Goal: Task Accomplishment & Management: Use online tool/utility

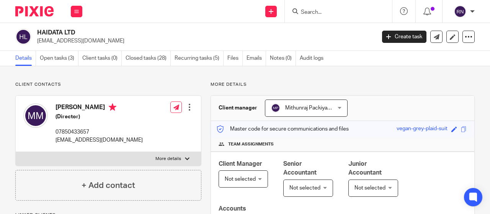
click at [306, 12] on input "Search" at bounding box center [334, 12] width 69 height 7
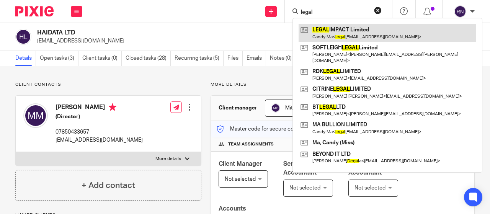
type input "legal"
click at [322, 41] on link at bounding box center [388, 33] width 178 height 18
click at [327, 36] on link at bounding box center [388, 33] width 178 height 18
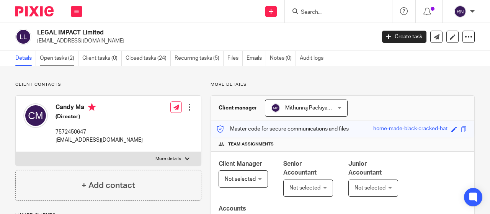
click at [51, 59] on link "Open tasks (2)" at bounding box center [59, 58] width 39 height 15
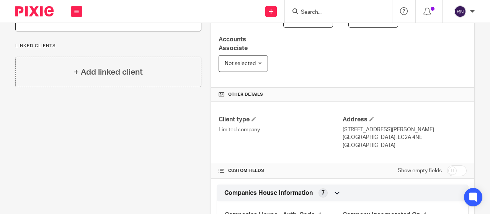
scroll to position [170, 0]
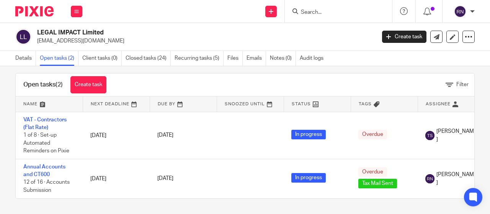
scroll to position [13, 0]
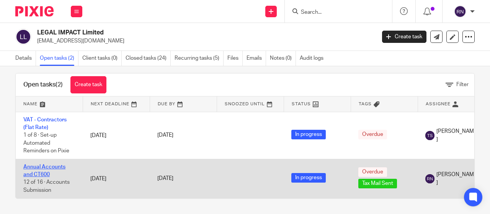
click at [59, 164] on link "Annual Accounts and CT600" at bounding box center [44, 170] width 42 height 13
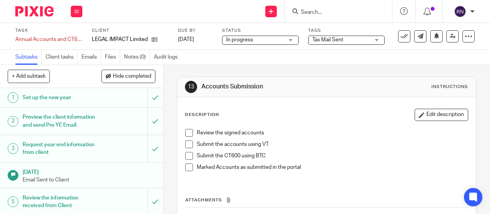
click at [330, 39] on span "Tax Mail Sent" at bounding box center [328, 39] width 31 height 5
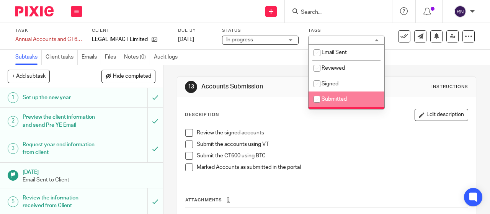
scroll to position [54, 0]
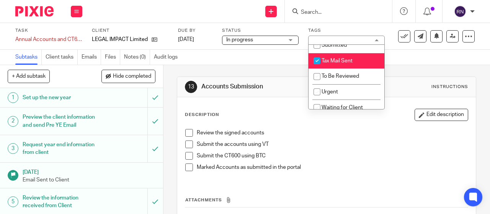
click at [338, 59] on span "Tax Mail Sent" at bounding box center [337, 60] width 31 height 5
checkbox input "false"
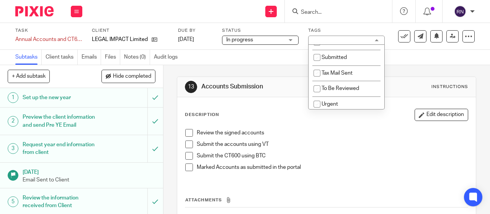
scroll to position [41, 0]
click at [338, 59] on span "Submitted" at bounding box center [334, 57] width 25 height 5
checkbox input "true"
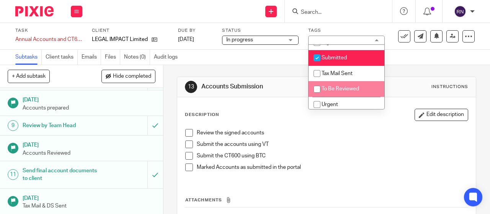
scroll to position [261, 0]
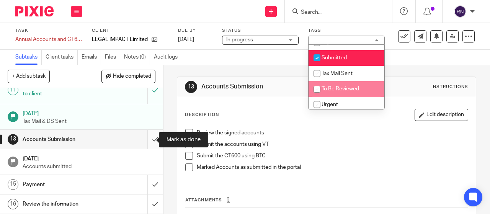
click at [152, 139] on input "submit" at bounding box center [81, 139] width 163 height 19
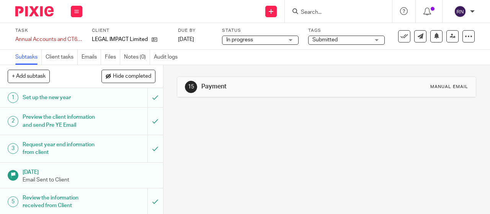
scroll to position [261, 0]
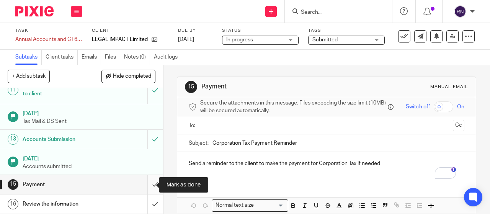
click at [146, 190] on input "submit" at bounding box center [81, 184] width 163 height 19
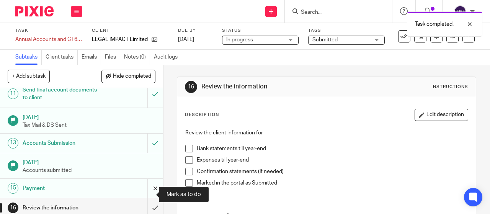
scroll to position [261, 0]
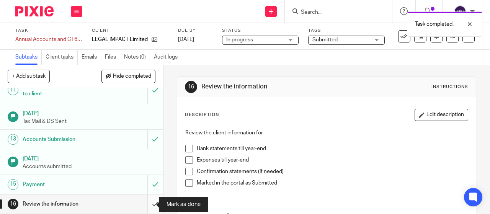
click at [142, 202] on input "submit" at bounding box center [81, 204] width 163 height 19
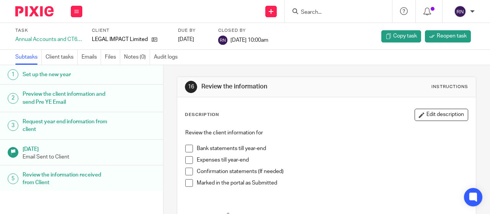
click at [28, 3] on div at bounding box center [31, 11] width 63 height 23
click at [29, 7] on img at bounding box center [34, 11] width 38 height 10
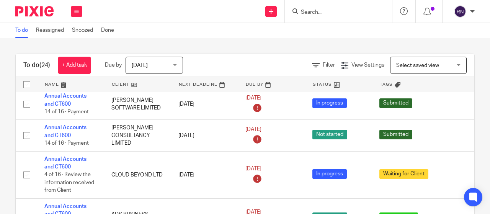
scroll to position [43, 0]
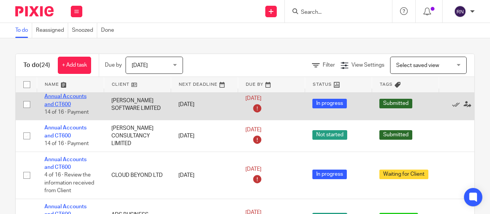
click at [63, 97] on link "Annual Accounts and CT600" at bounding box center [65, 100] width 42 height 13
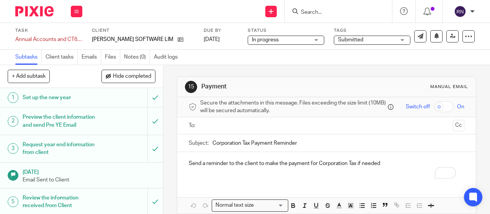
scroll to position [261, 0]
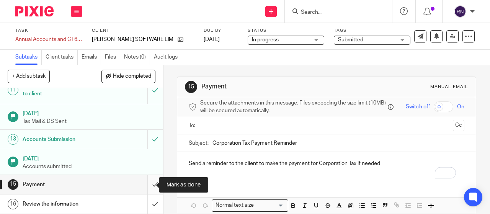
click at [147, 193] on input "submit" at bounding box center [81, 184] width 163 height 19
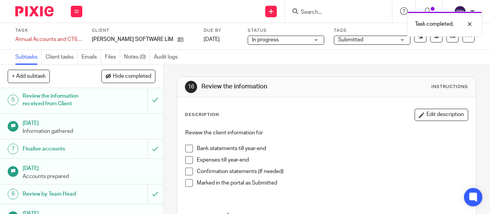
scroll to position [261, 0]
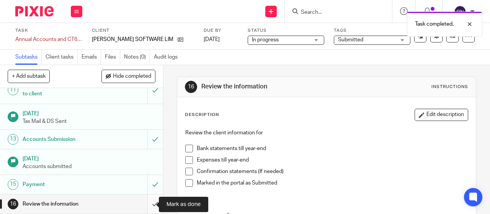
click at [146, 201] on input "submit" at bounding box center [81, 204] width 163 height 19
